Goal: Navigation & Orientation: Find specific page/section

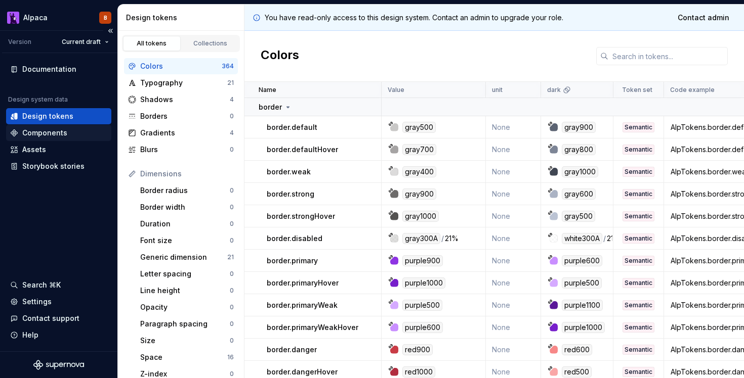
click at [43, 133] on div "Components" at bounding box center [44, 133] width 45 height 10
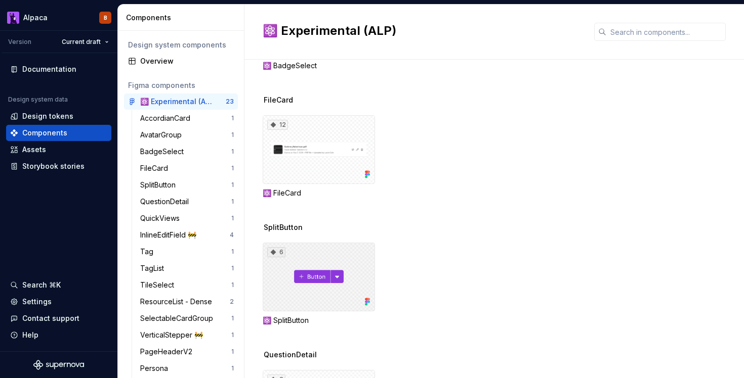
scroll to position [350, 0]
